Goal: Information Seeking & Learning: Learn about a topic

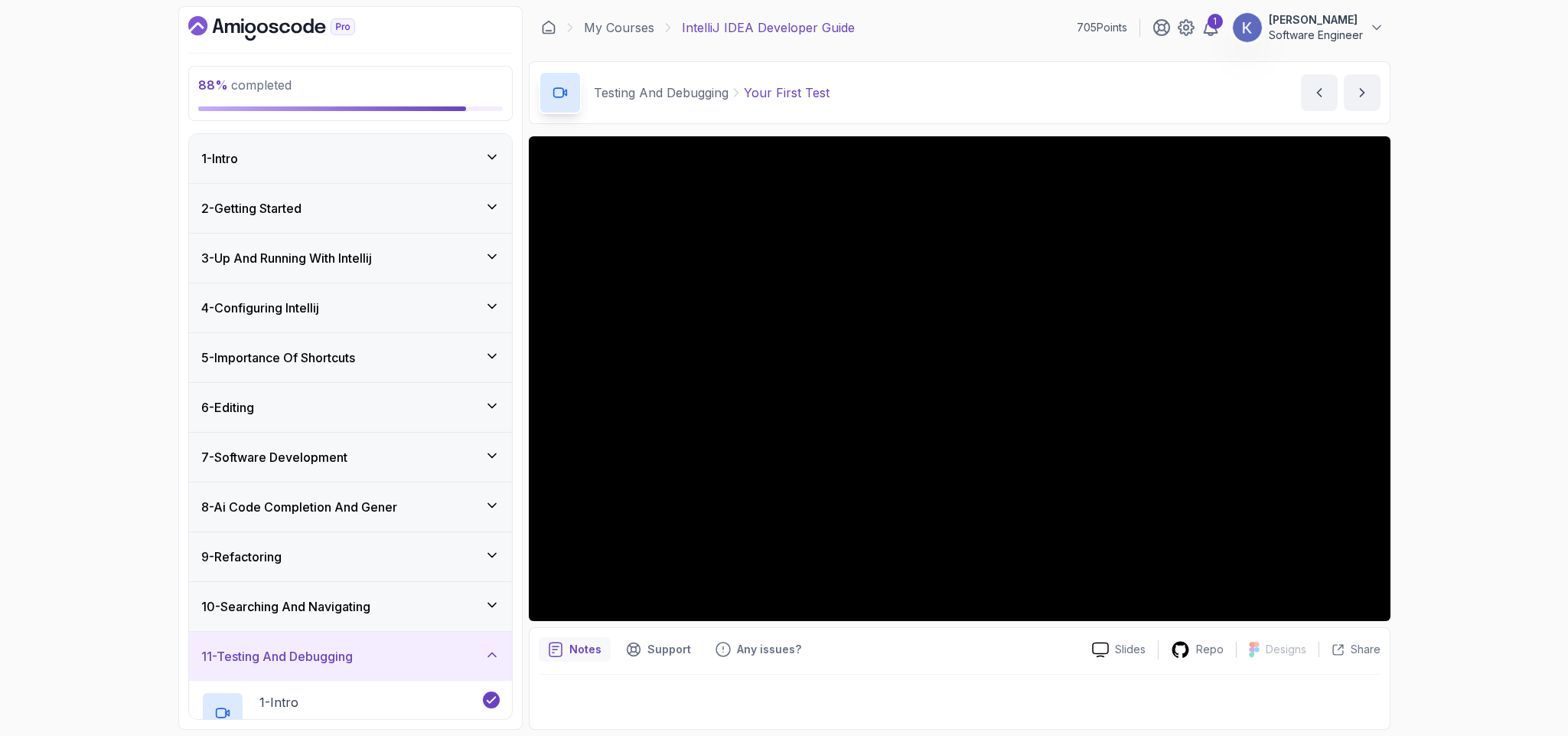
scroll to position [421, 0]
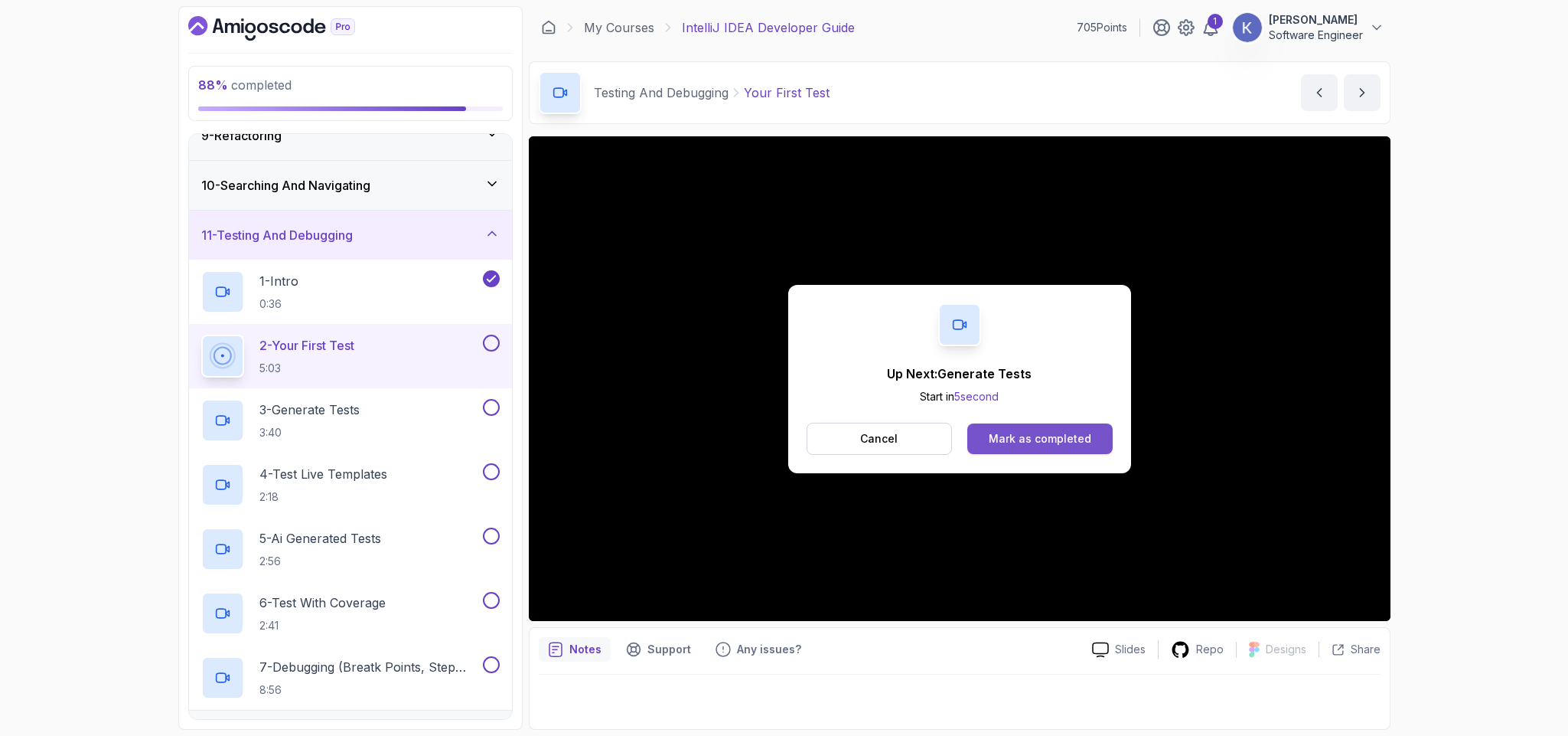
click at [1001, 448] on button "Mark as completed" at bounding box center [1039, 439] width 145 height 31
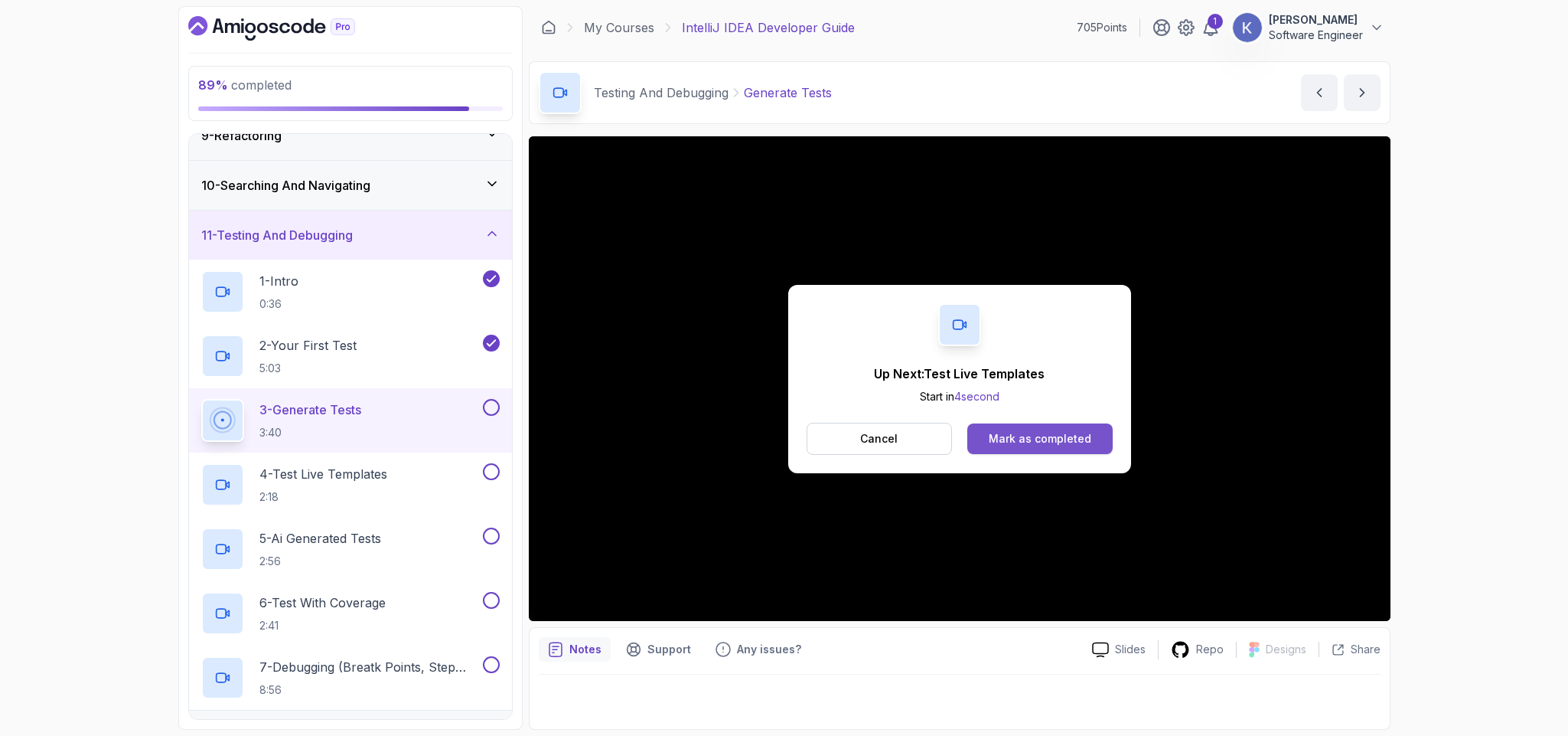
click at [1096, 434] on button "Mark as completed" at bounding box center [1039, 439] width 145 height 31
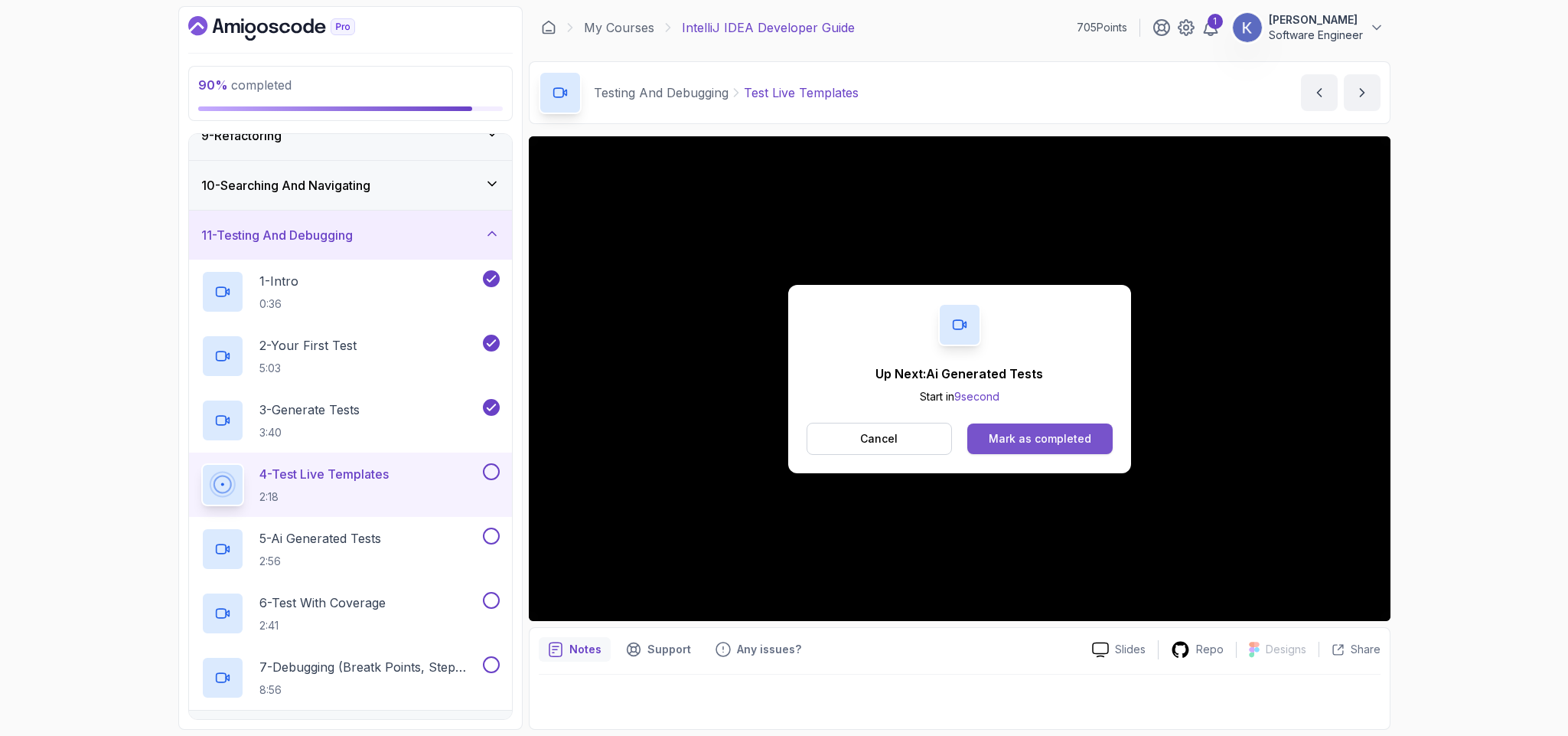
click at [1017, 438] on div "Mark as completed" at bounding box center [1040, 439] width 103 height 15
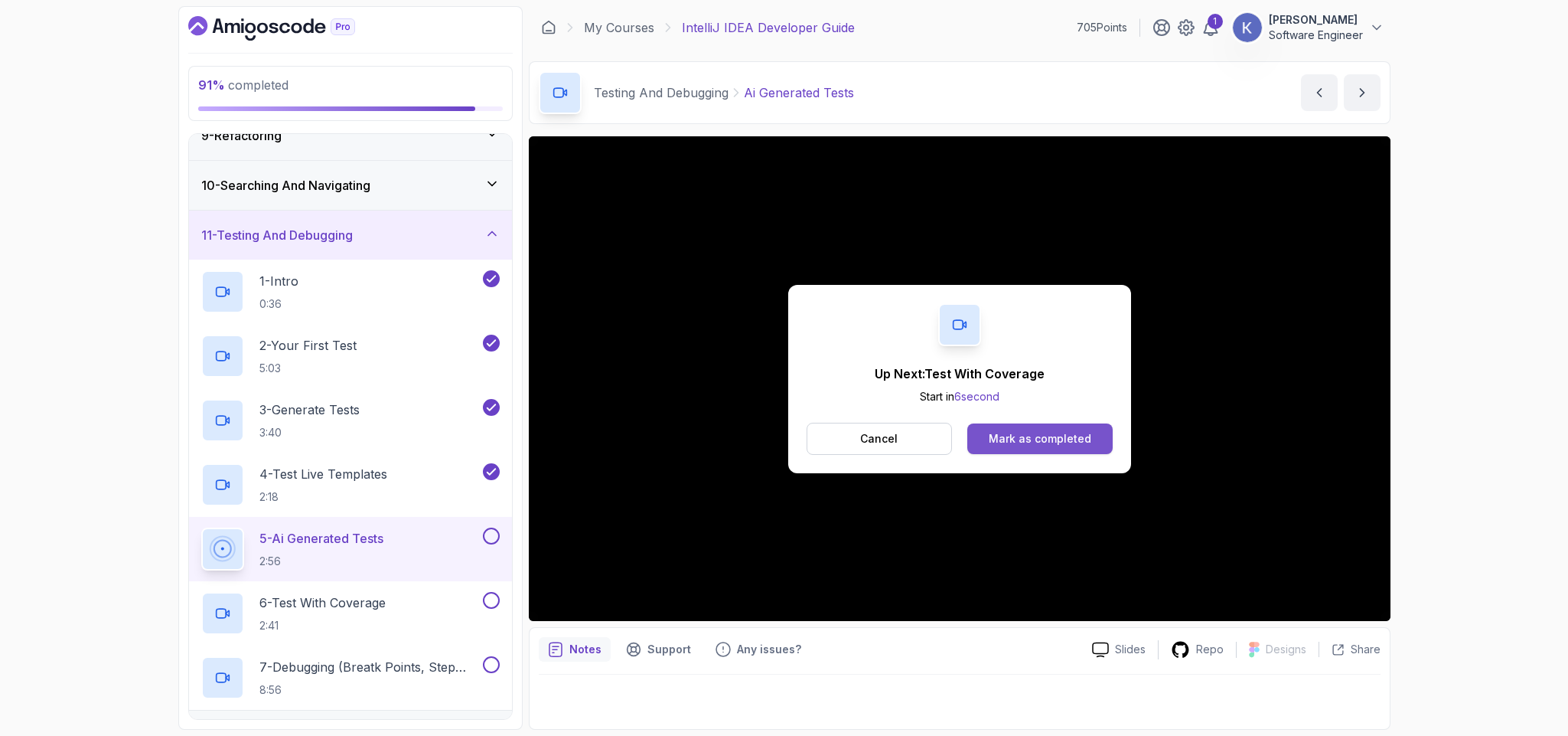
click at [1036, 431] on div "Mark as completed" at bounding box center [1040, 439] width 103 height 15
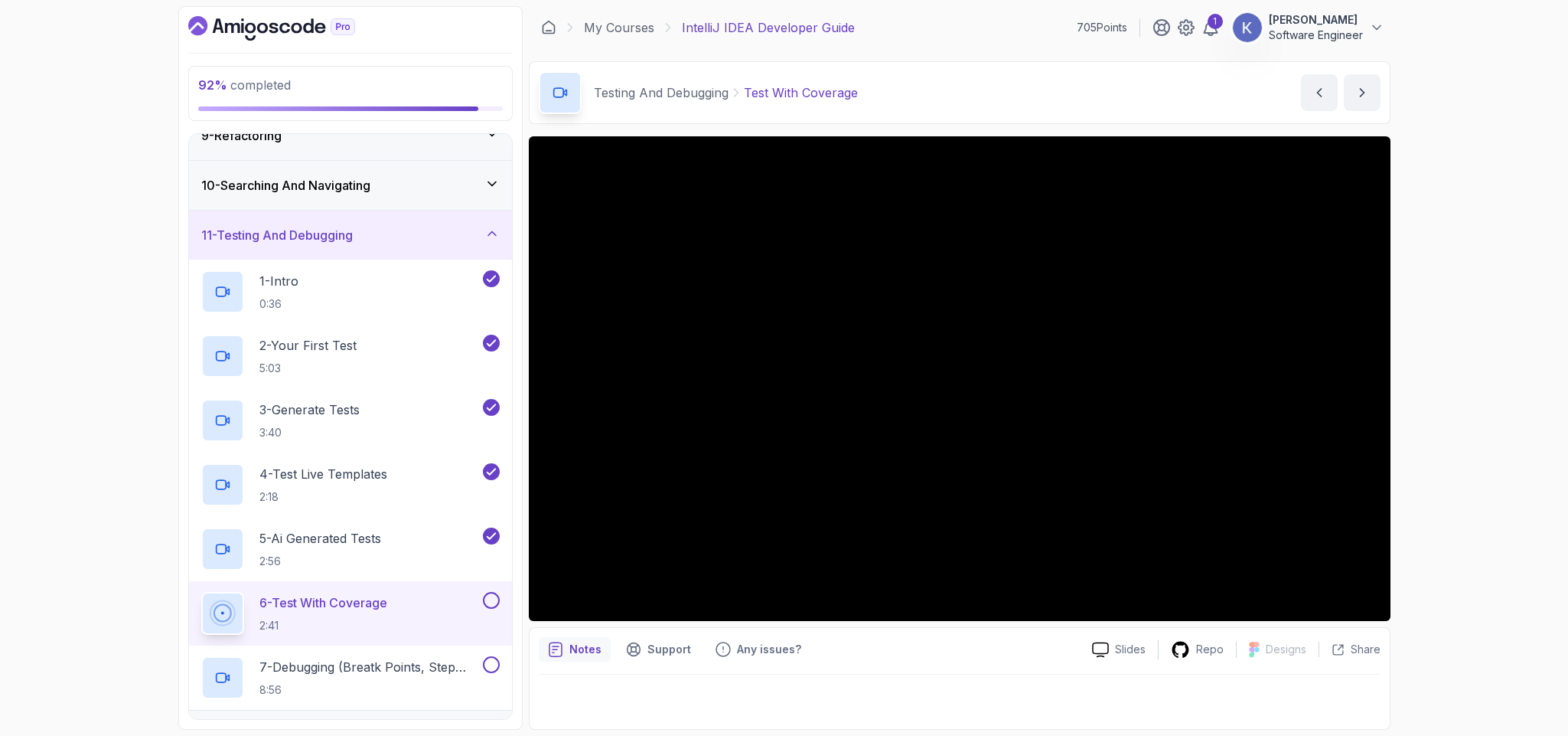
click at [190, 616] on div "6 - Test With Coverage 2:41" at bounding box center [350, 612] width 323 height 64
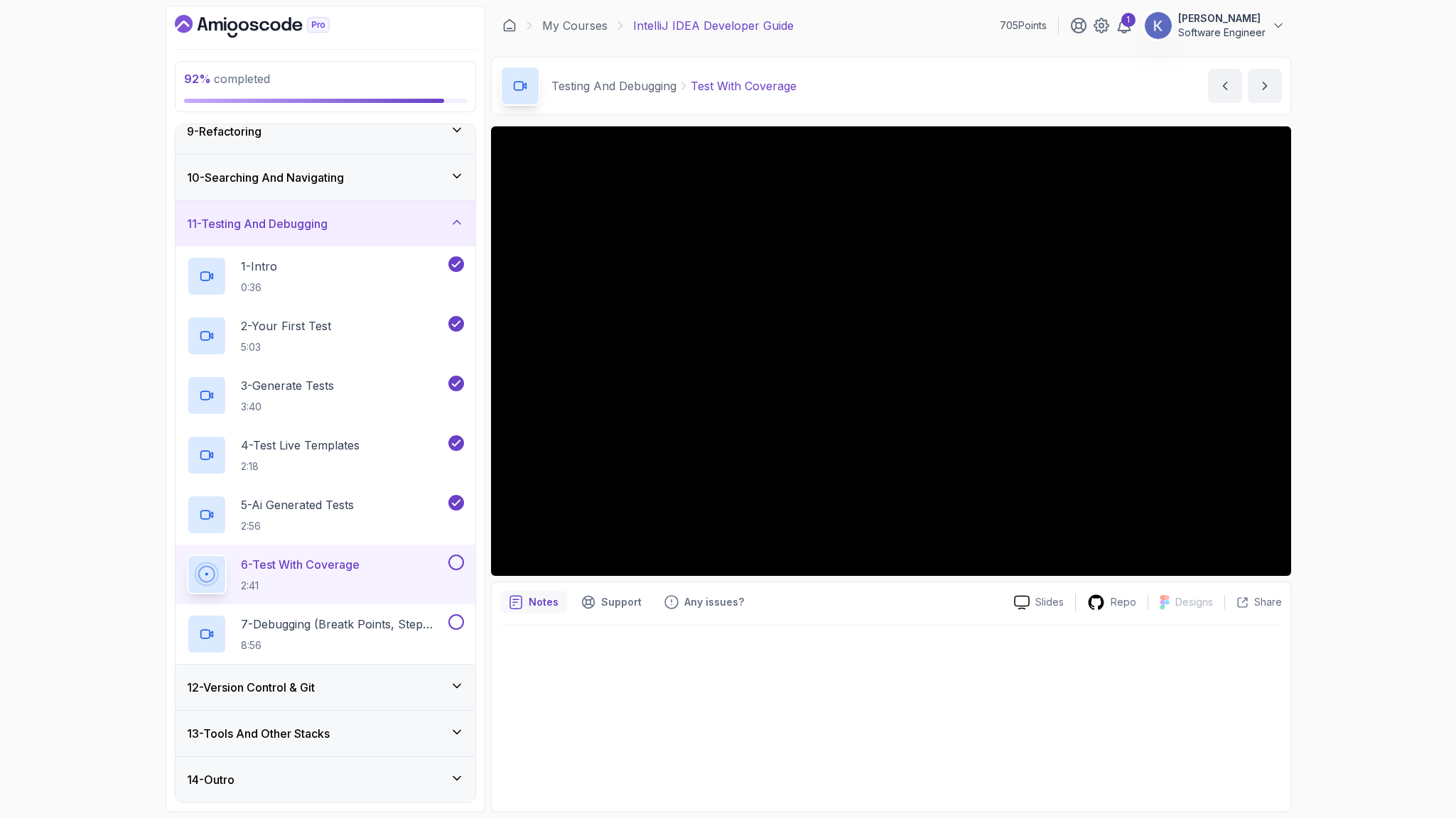
scroll to position [526, 0]
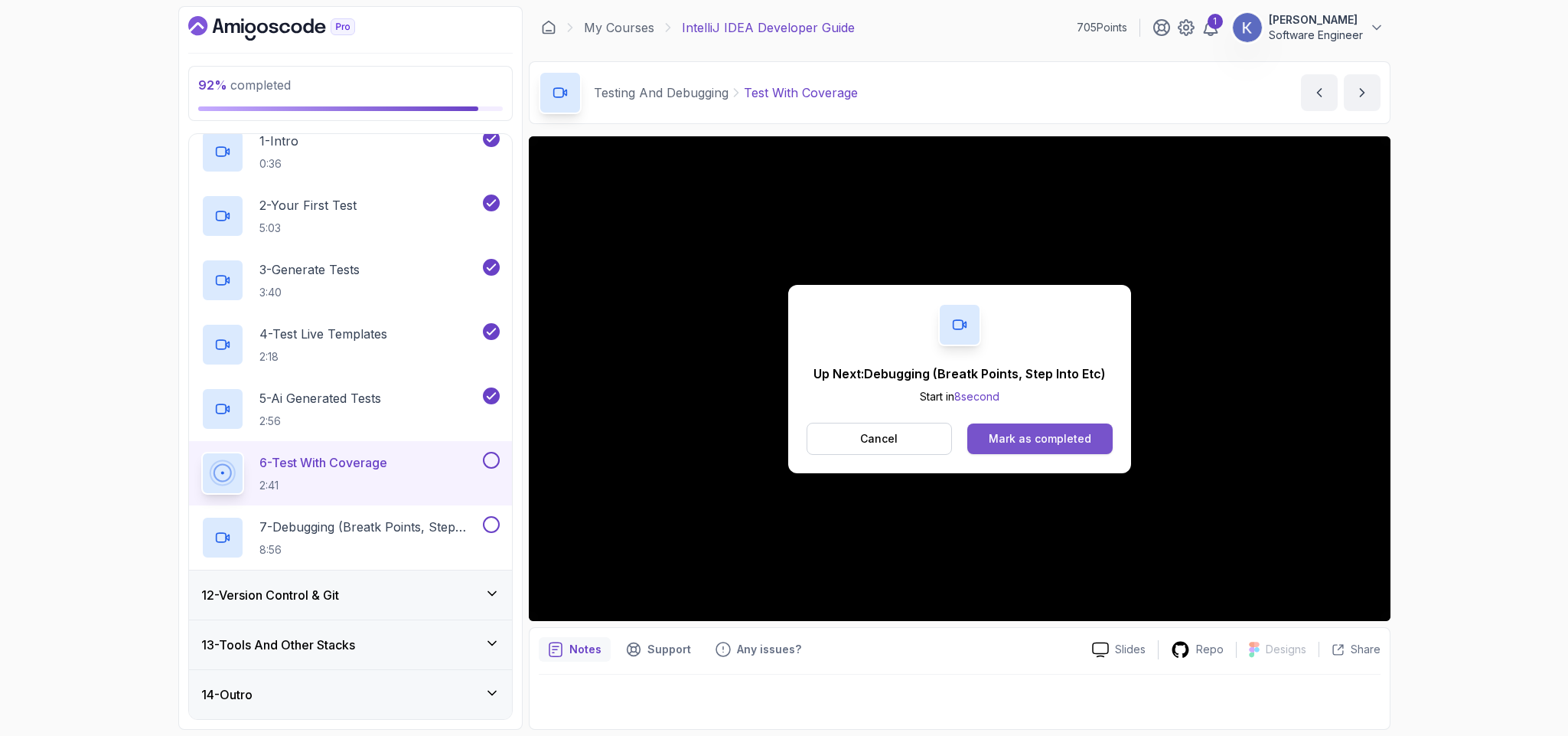
click at [1065, 431] on div "Mark as completed" at bounding box center [1040, 439] width 103 height 15
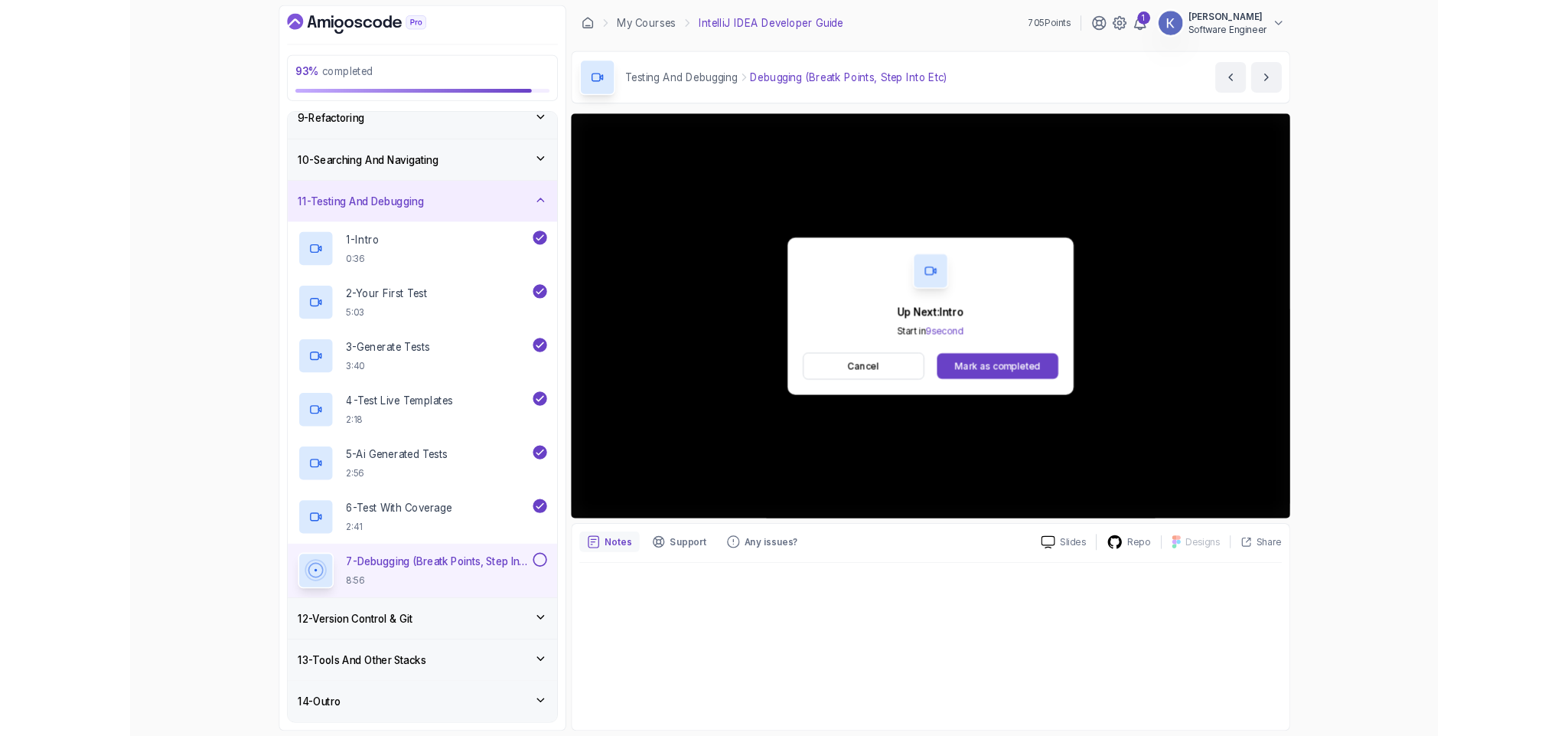
scroll to position [567, 0]
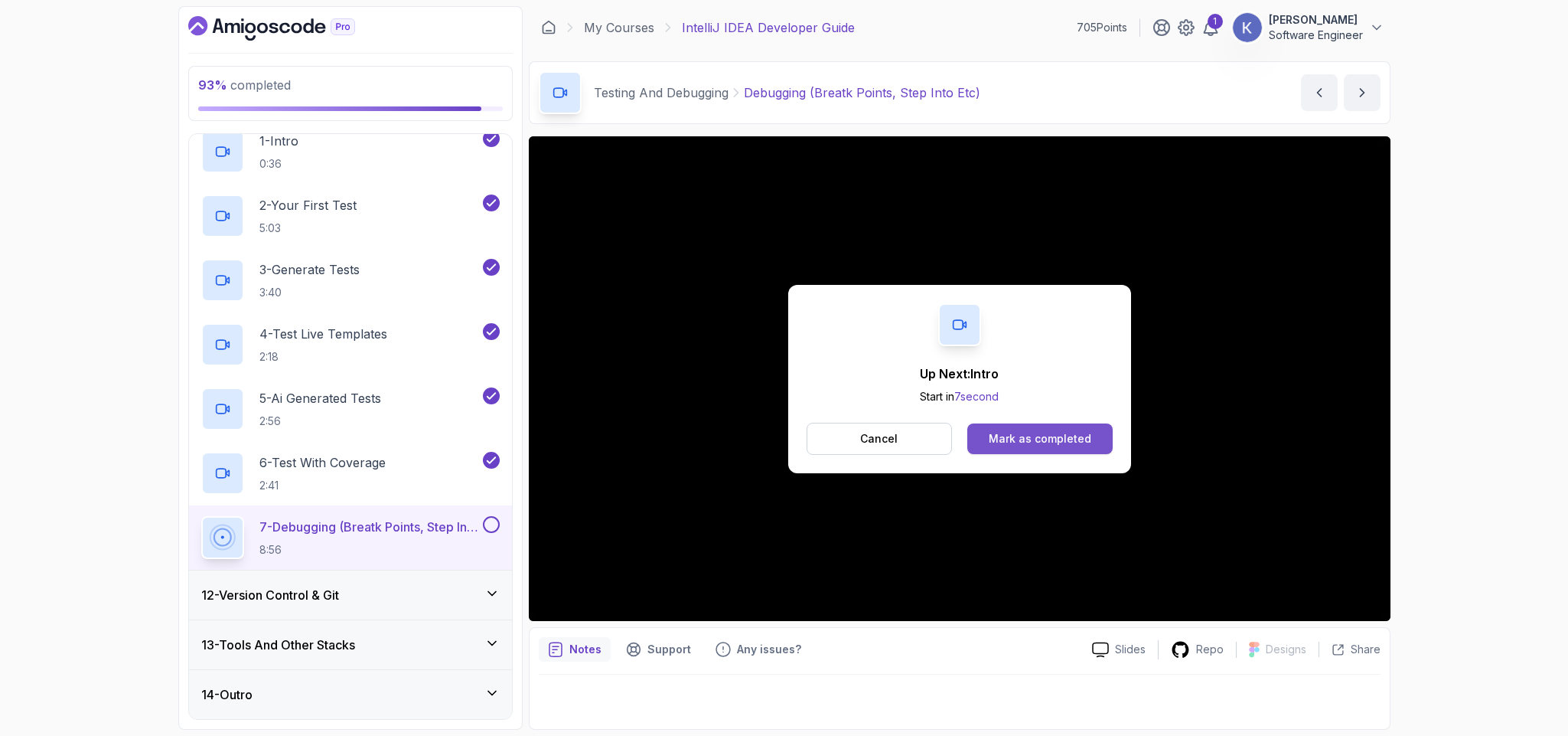
click at [1063, 428] on button "Mark as completed" at bounding box center [1039, 439] width 145 height 31
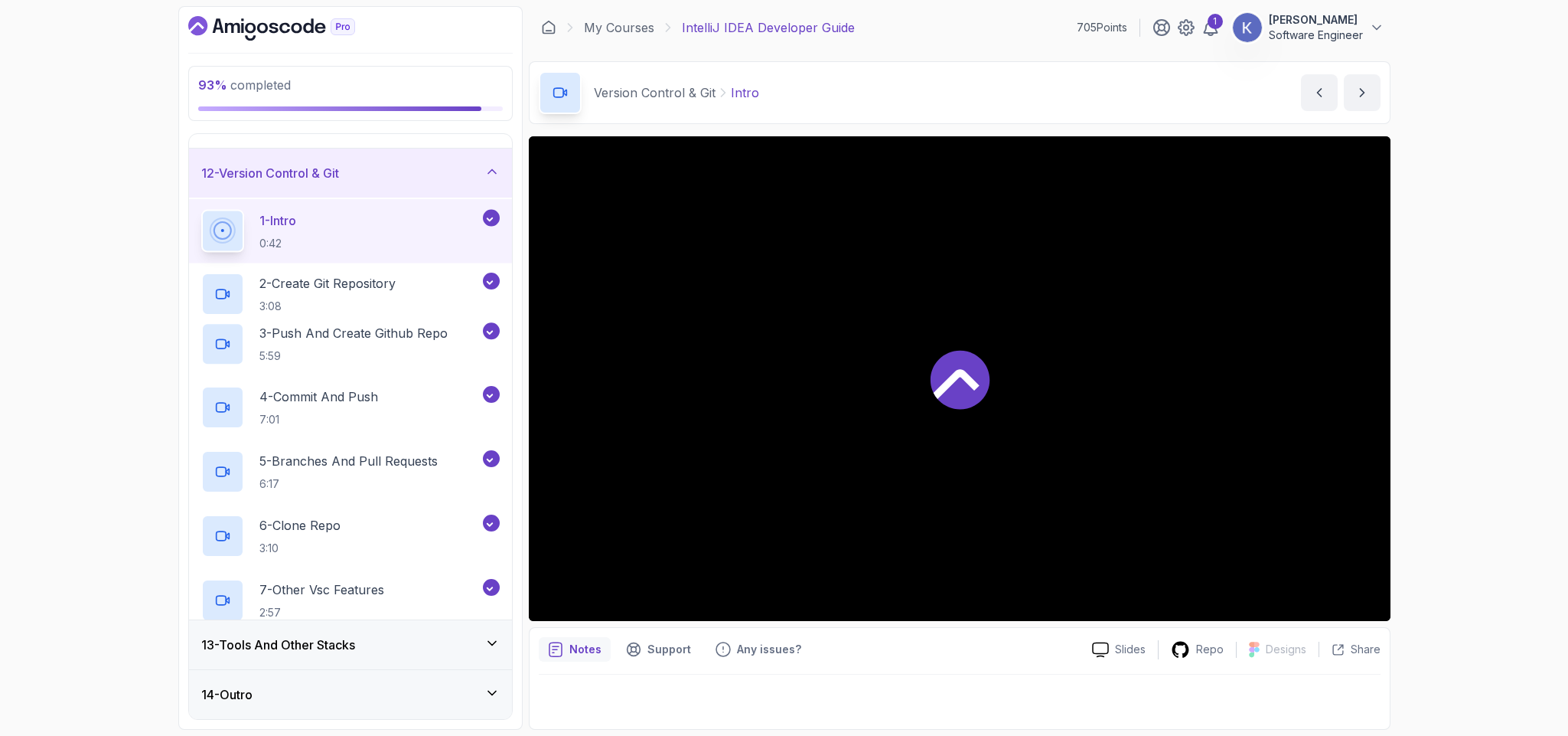
scroll to position [118, 0]
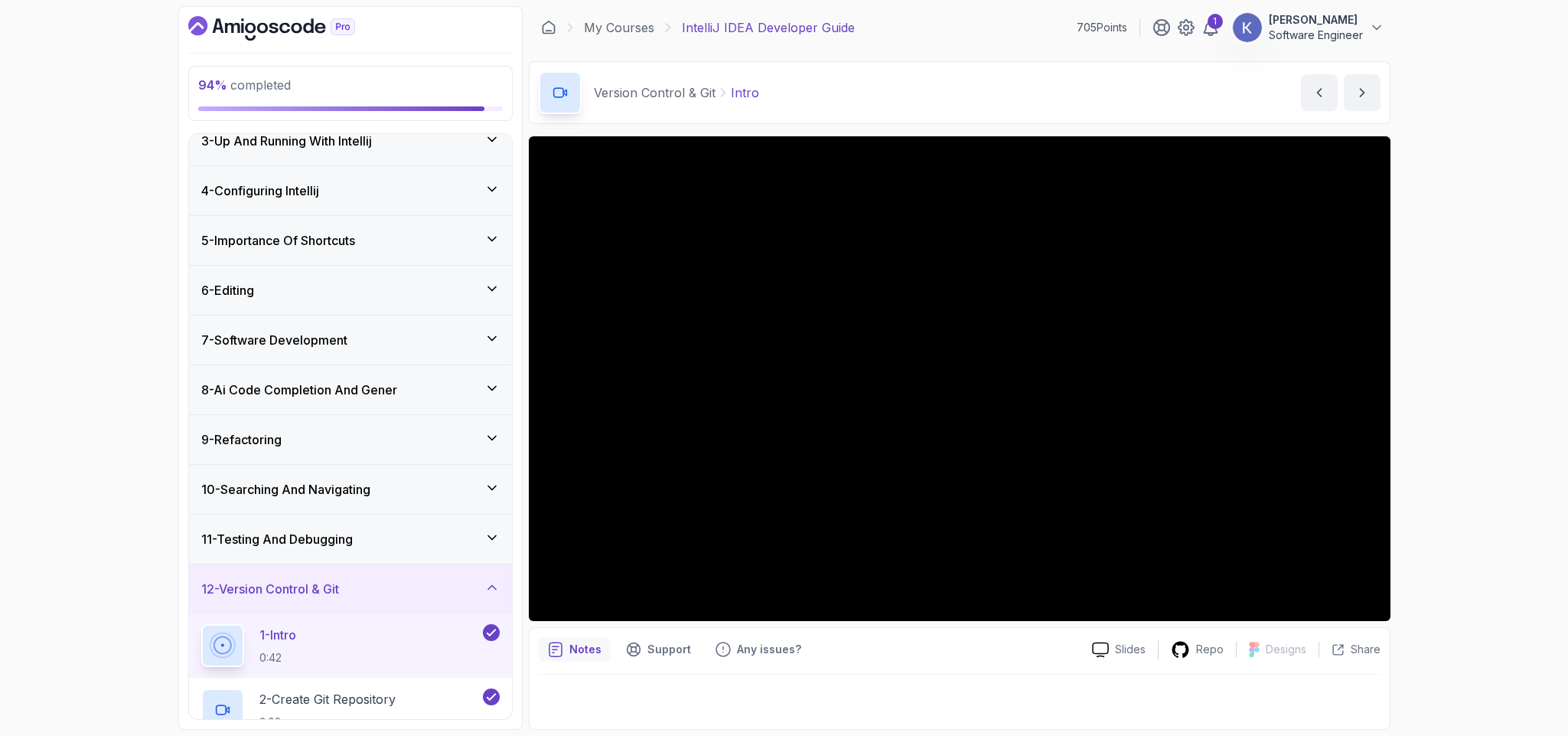
click at [195, 652] on div "1 - Intro 0:42" at bounding box center [350, 645] width 323 height 64
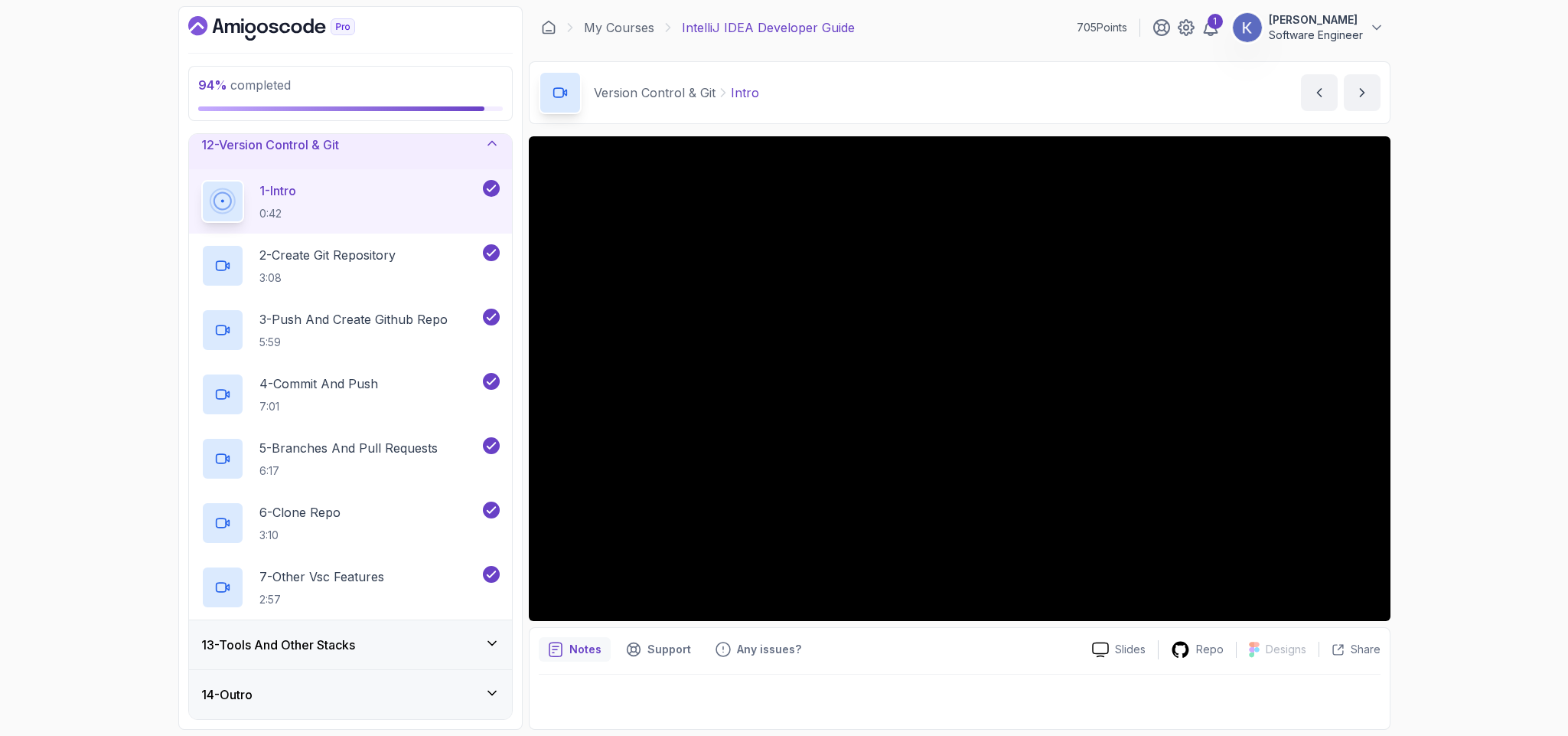
click at [251, 687] on h3 "14 - Outro" at bounding box center [227, 694] width 51 height 18
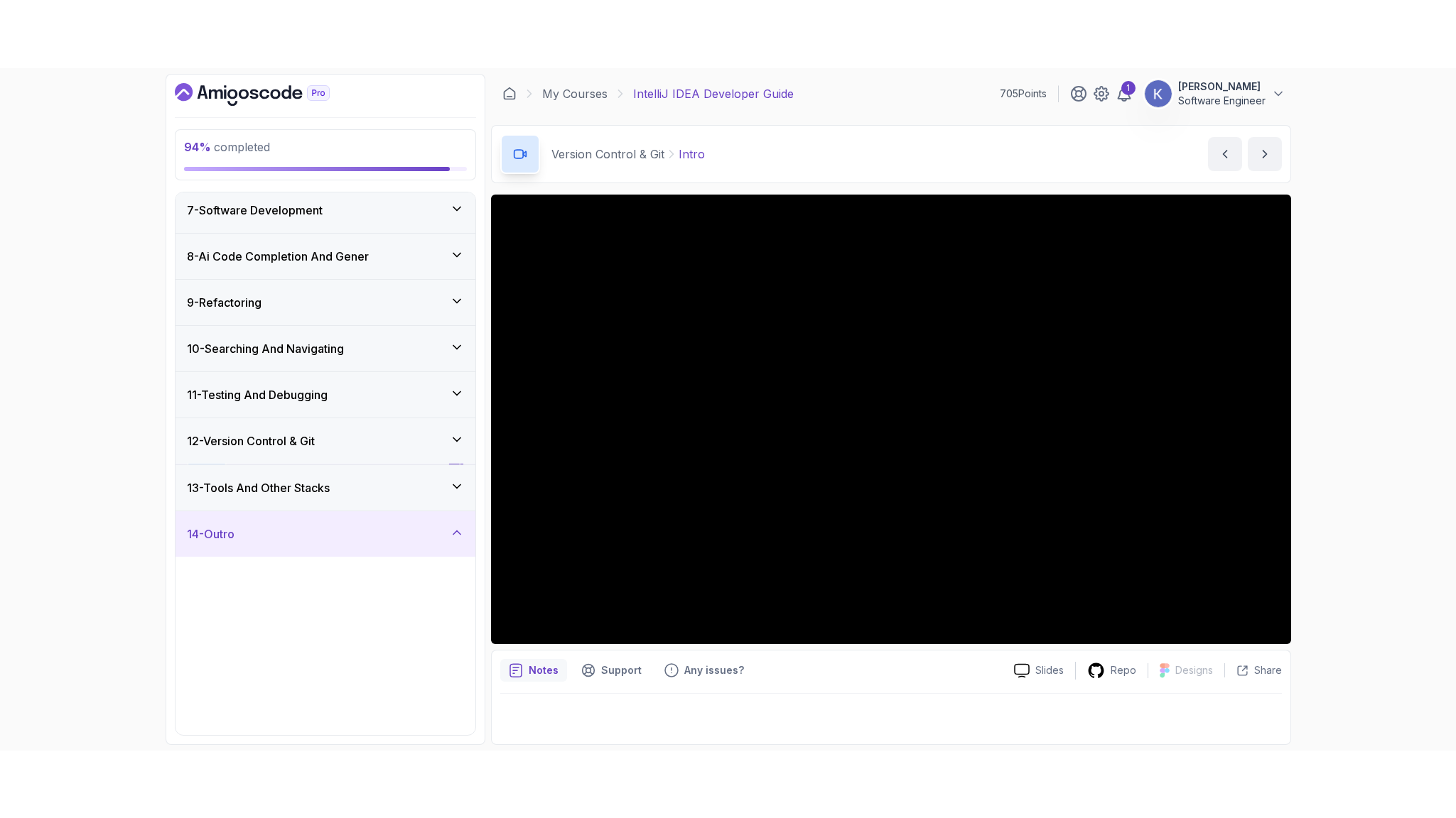
scroll to position [287, 0]
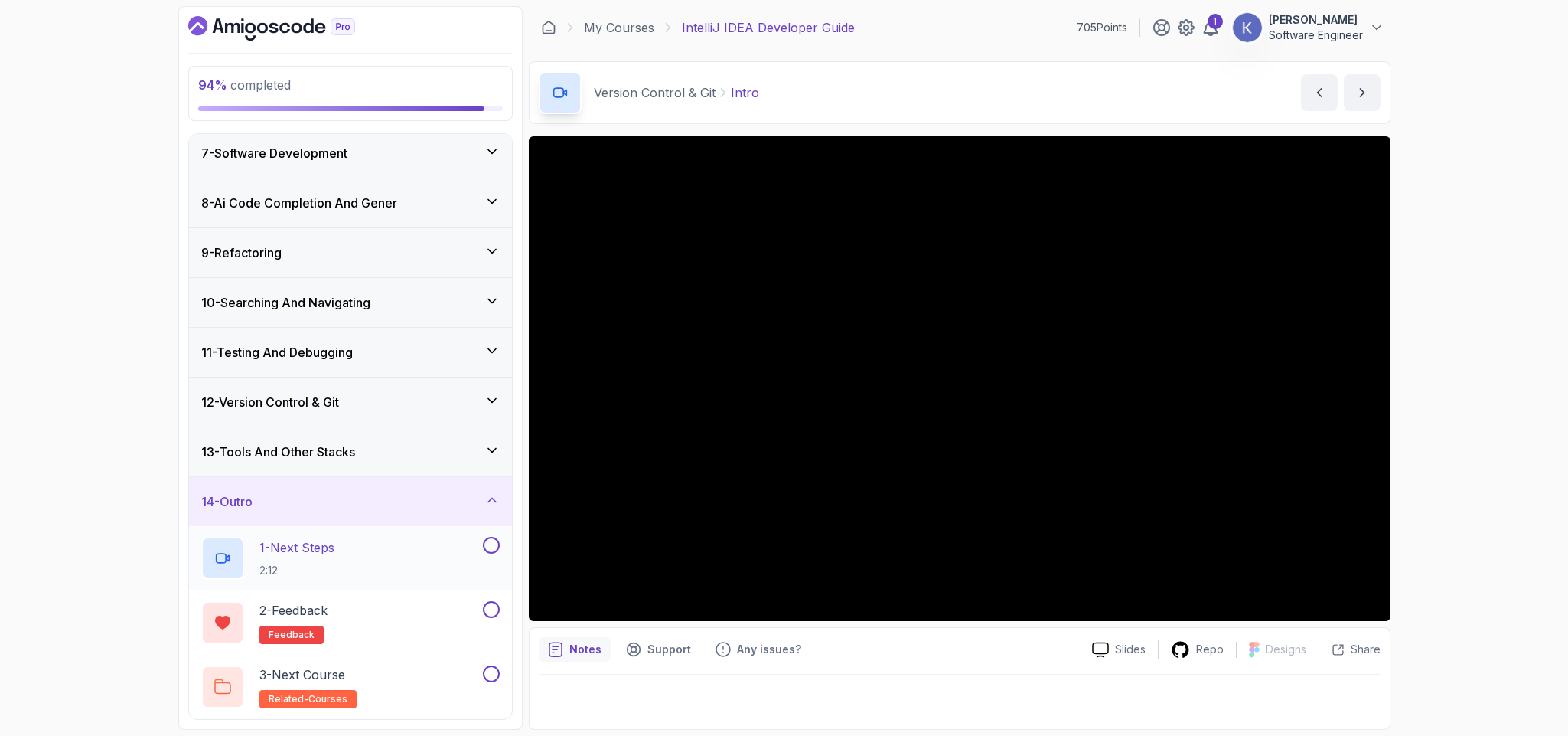
click at [450, 556] on div "1 - Next Steps 2:12" at bounding box center [340, 558] width 279 height 43
click at [490, 602] on button at bounding box center [491, 610] width 17 height 17
click at [491, 673] on button at bounding box center [491, 674] width 17 height 17
click at [488, 547] on button at bounding box center [491, 546] width 17 height 17
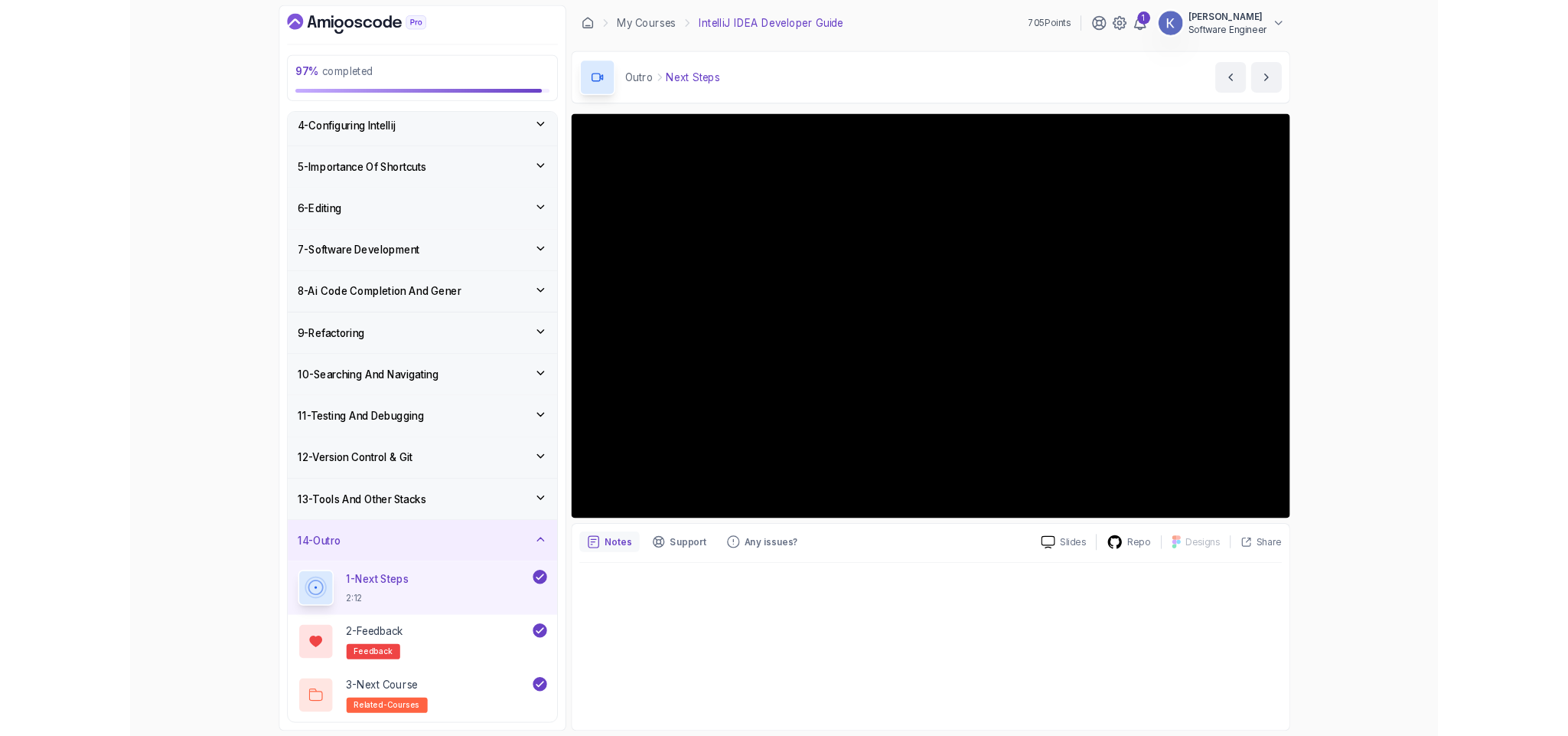
scroll to position [310, 0]
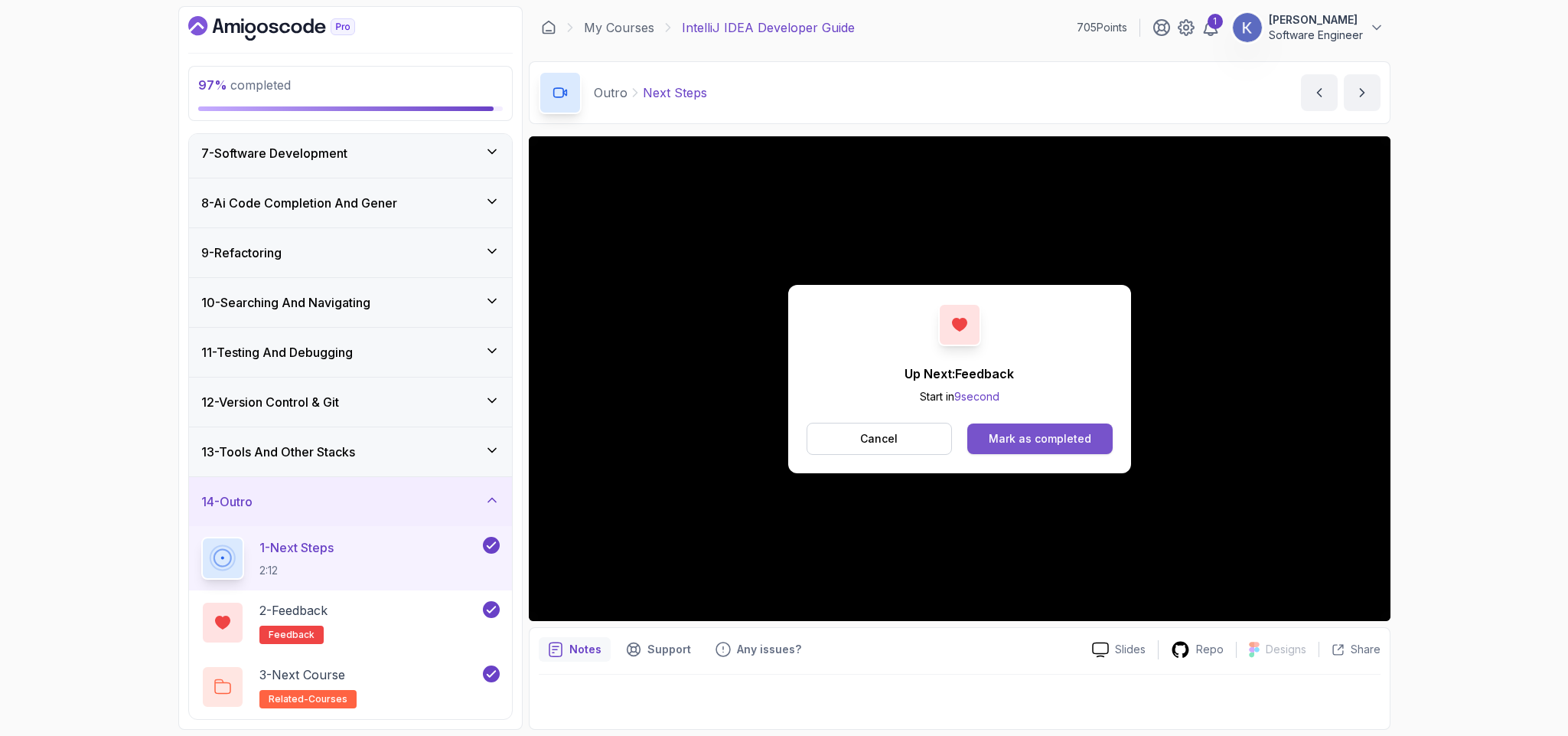
click at [1047, 430] on button "Mark as completed" at bounding box center [1039, 439] width 145 height 31
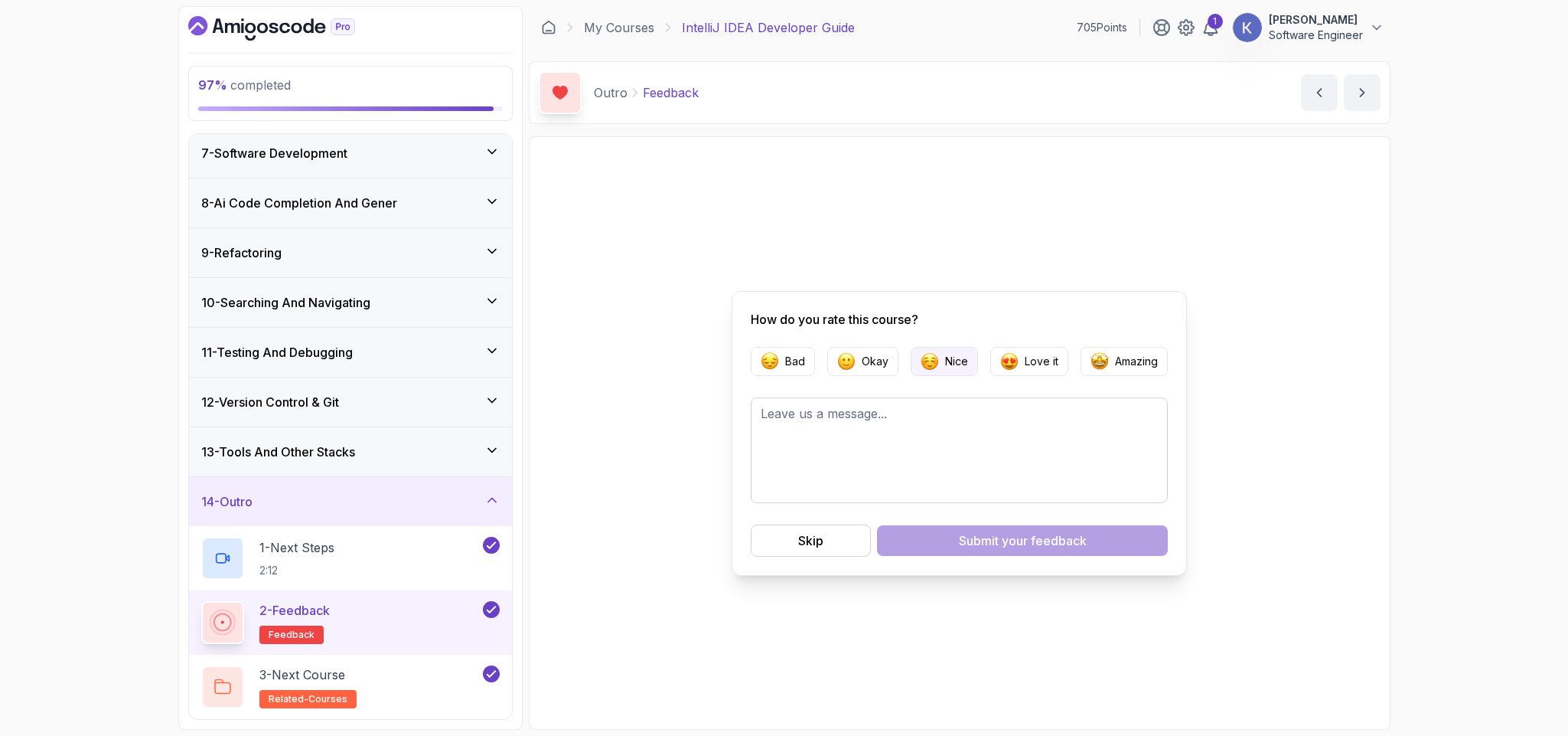
click at [969, 360] on button "Nice" at bounding box center [944, 361] width 68 height 29
click at [1001, 538] on span "your feedback" at bounding box center [1043, 540] width 85 height 18
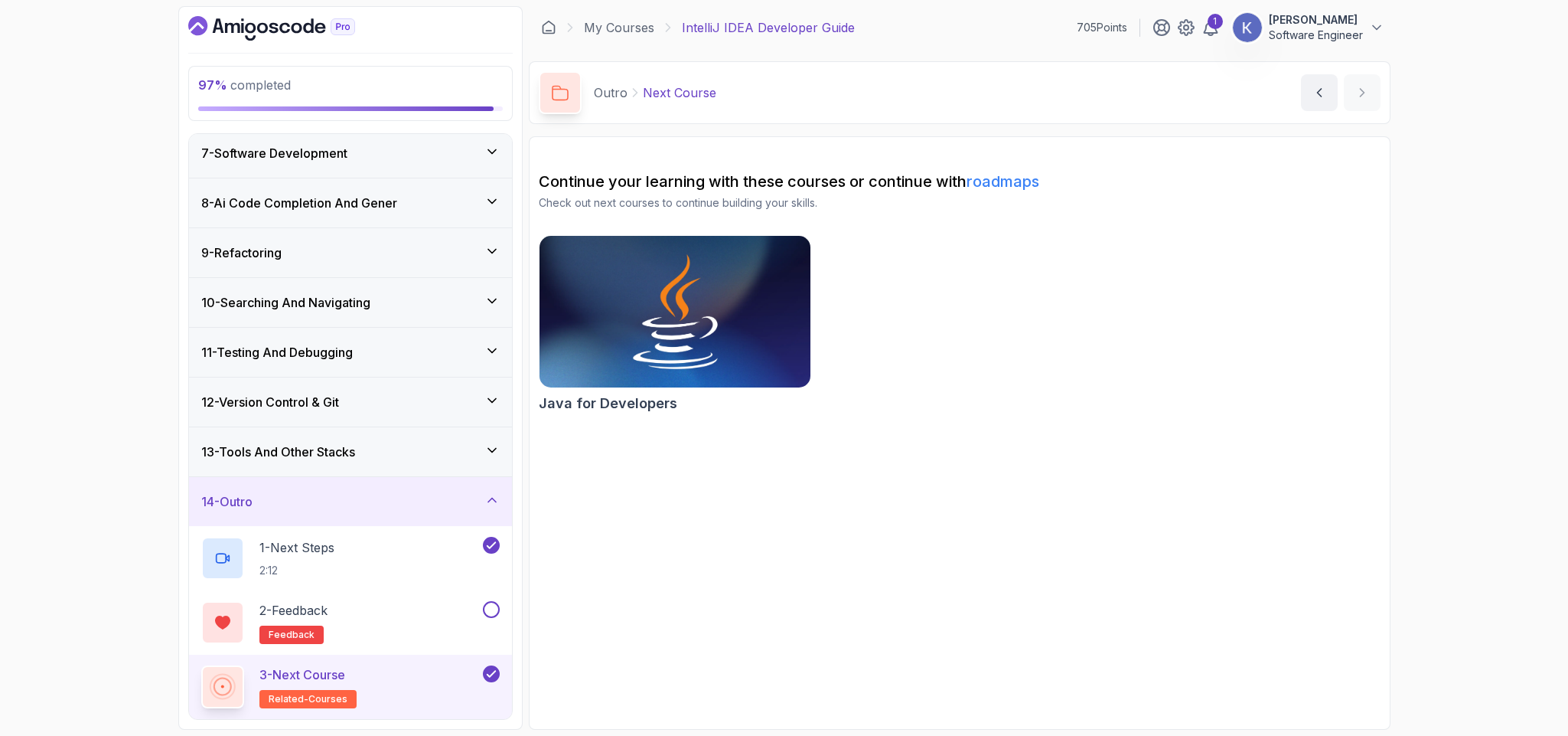
click at [702, 282] on img at bounding box center [675, 311] width 285 height 160
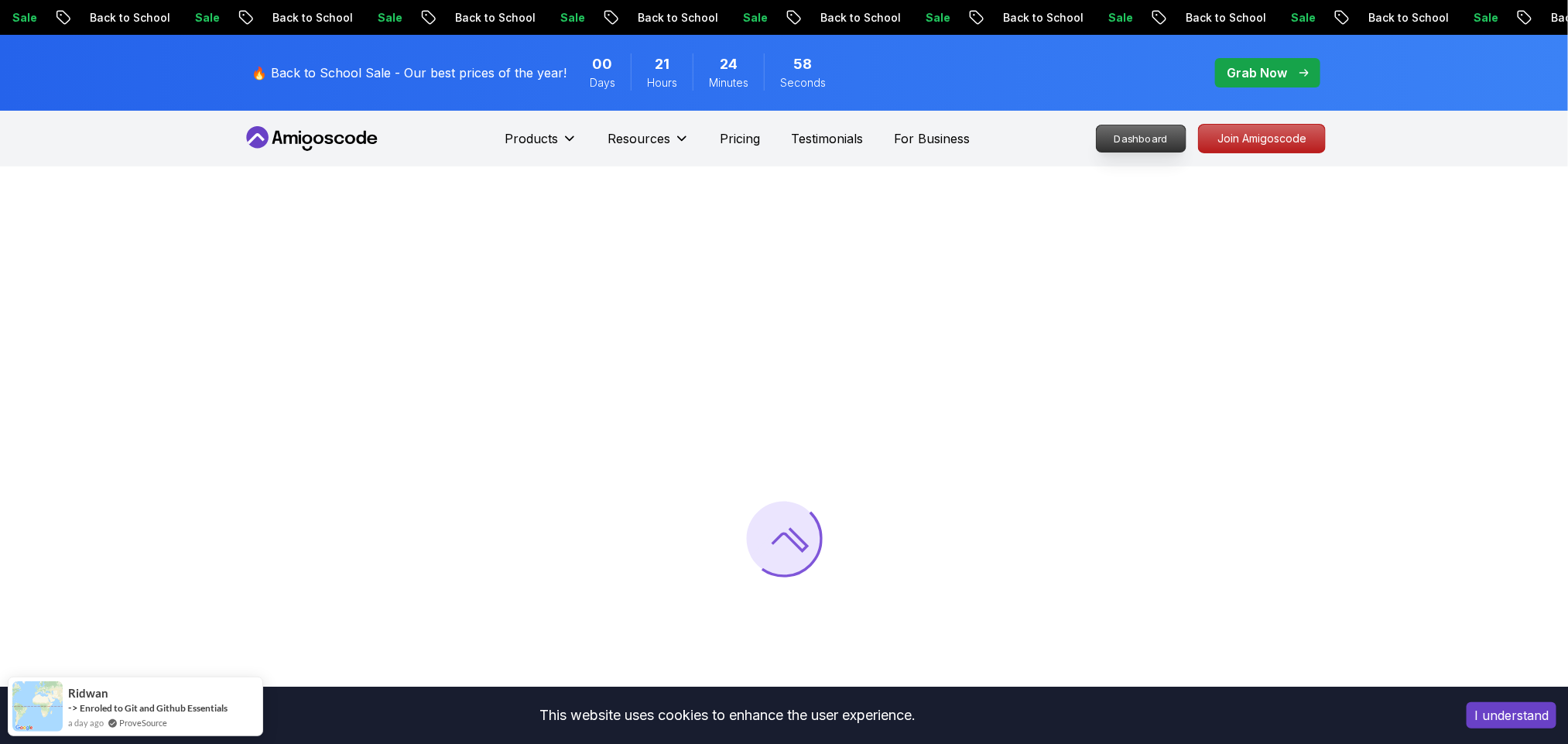
click at [1154, 141] on p "Dashboard" at bounding box center [1141, 139] width 89 height 26
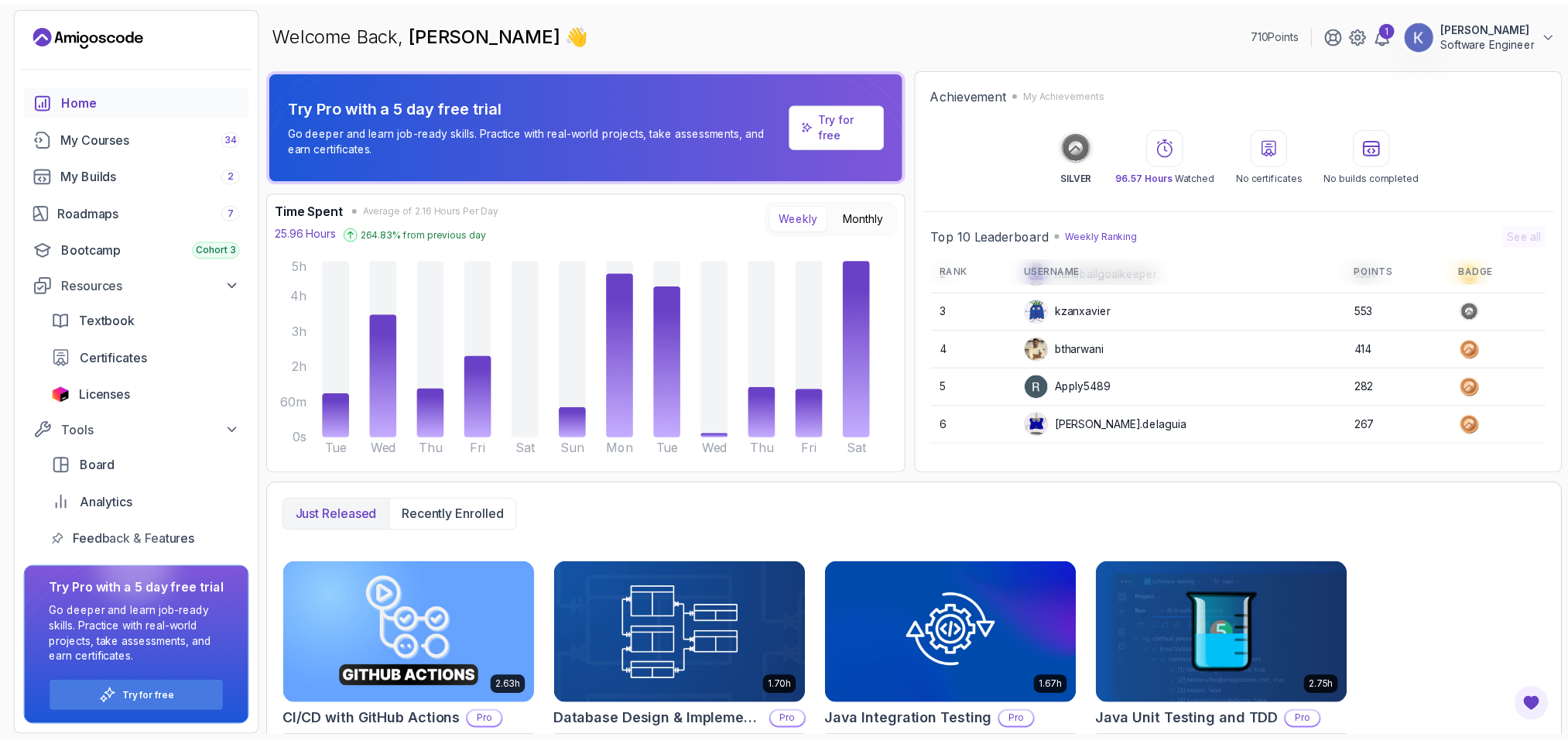
scroll to position [7, 0]
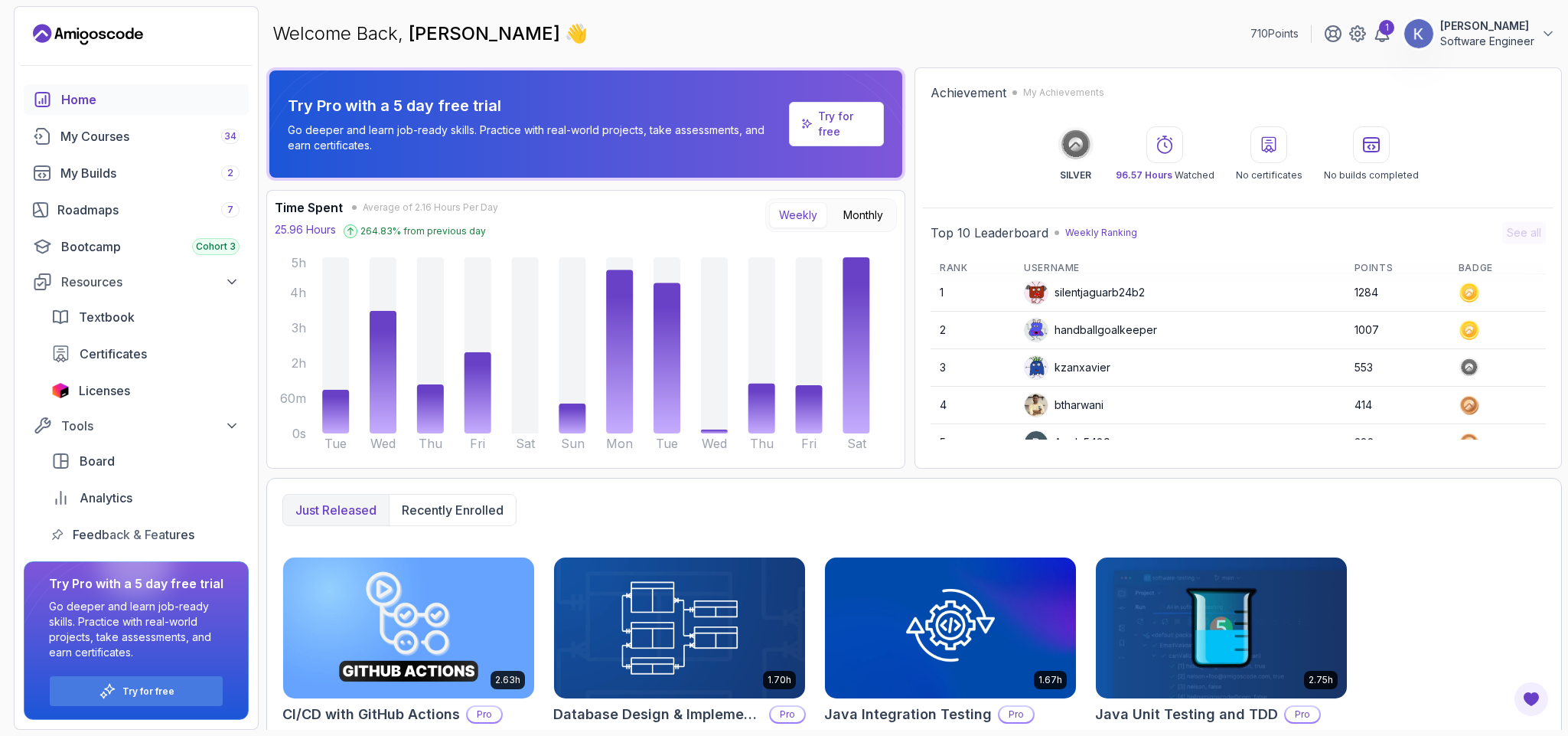
click at [93, 93] on div "Home" at bounding box center [150, 99] width 178 height 18
click at [1518, 42] on p "Software Engineer" at bounding box center [1487, 41] width 94 height 15
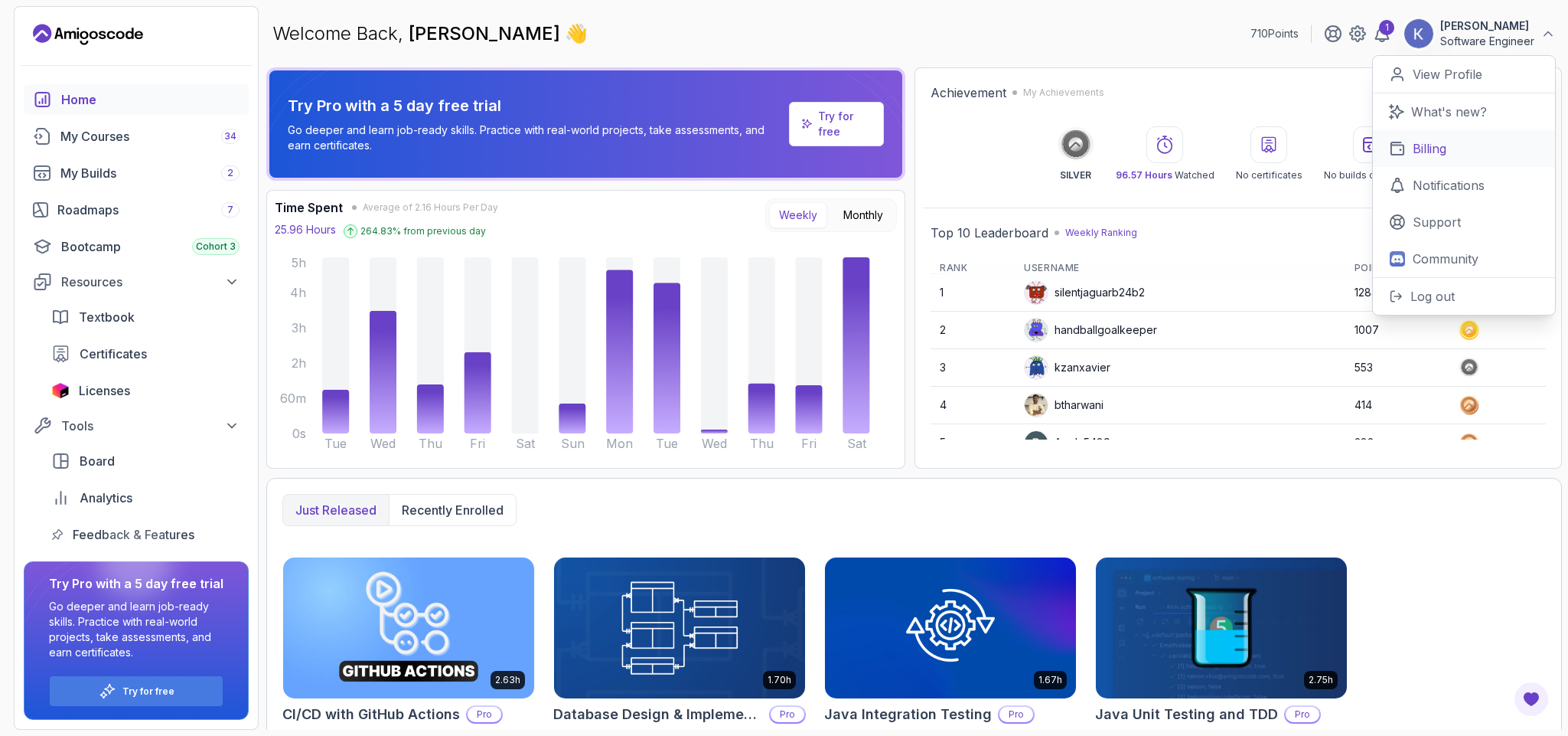
click at [1449, 145] on link "Billing" at bounding box center [1463, 148] width 182 height 37
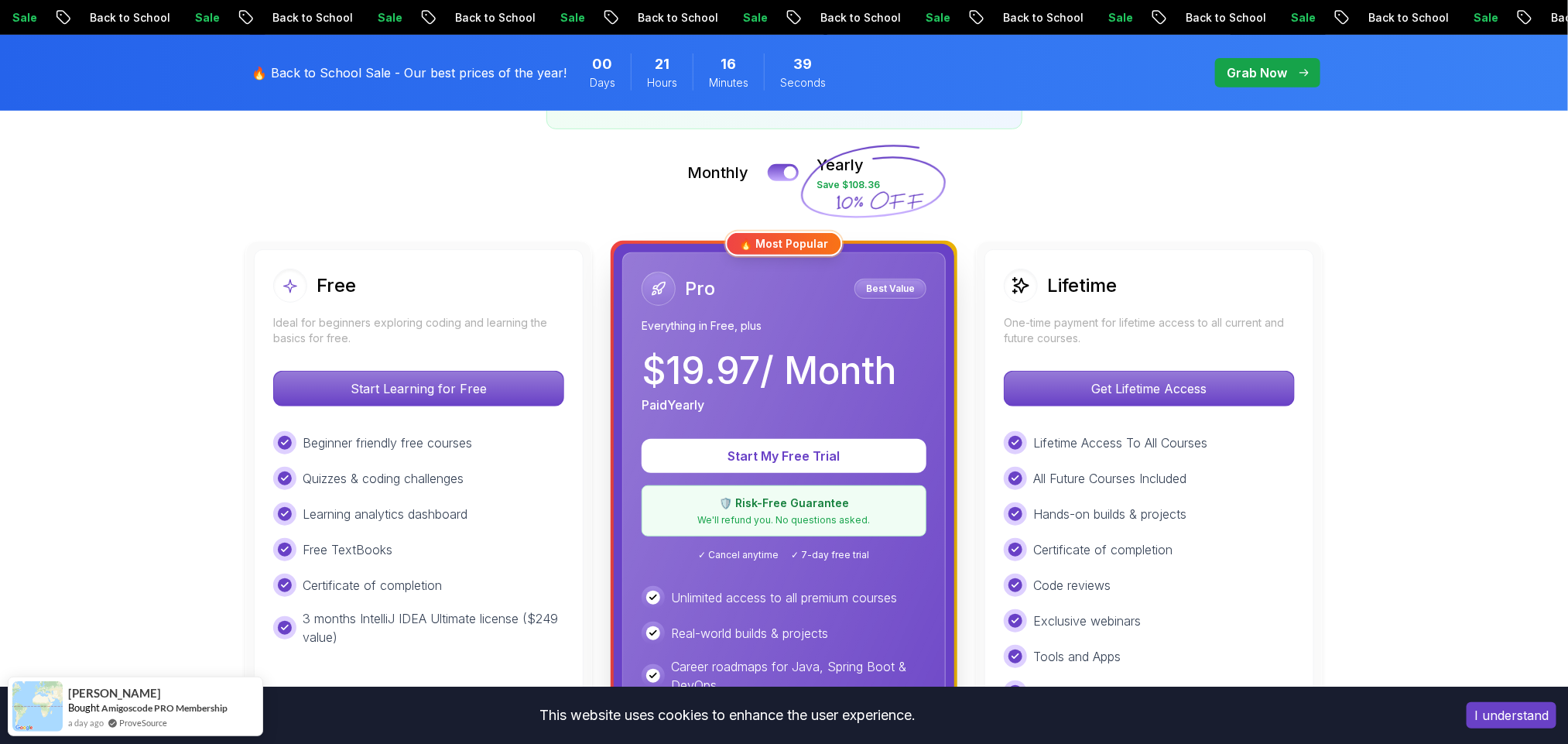
scroll to position [371, 0]
